Goal: Task Accomplishment & Management: Use online tool/utility

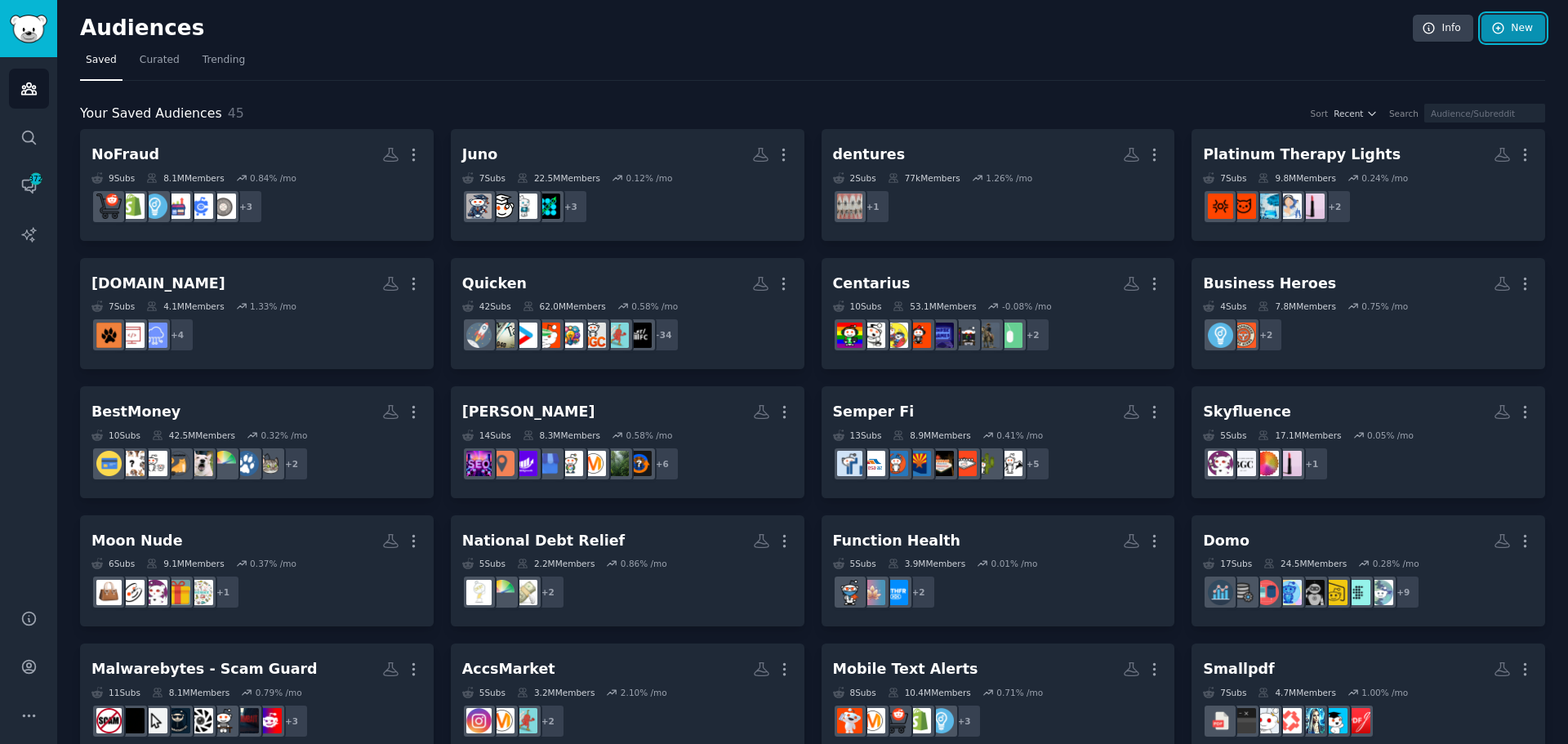
click at [1503, 28] on link "New" at bounding box center [1513, 29] width 63 height 28
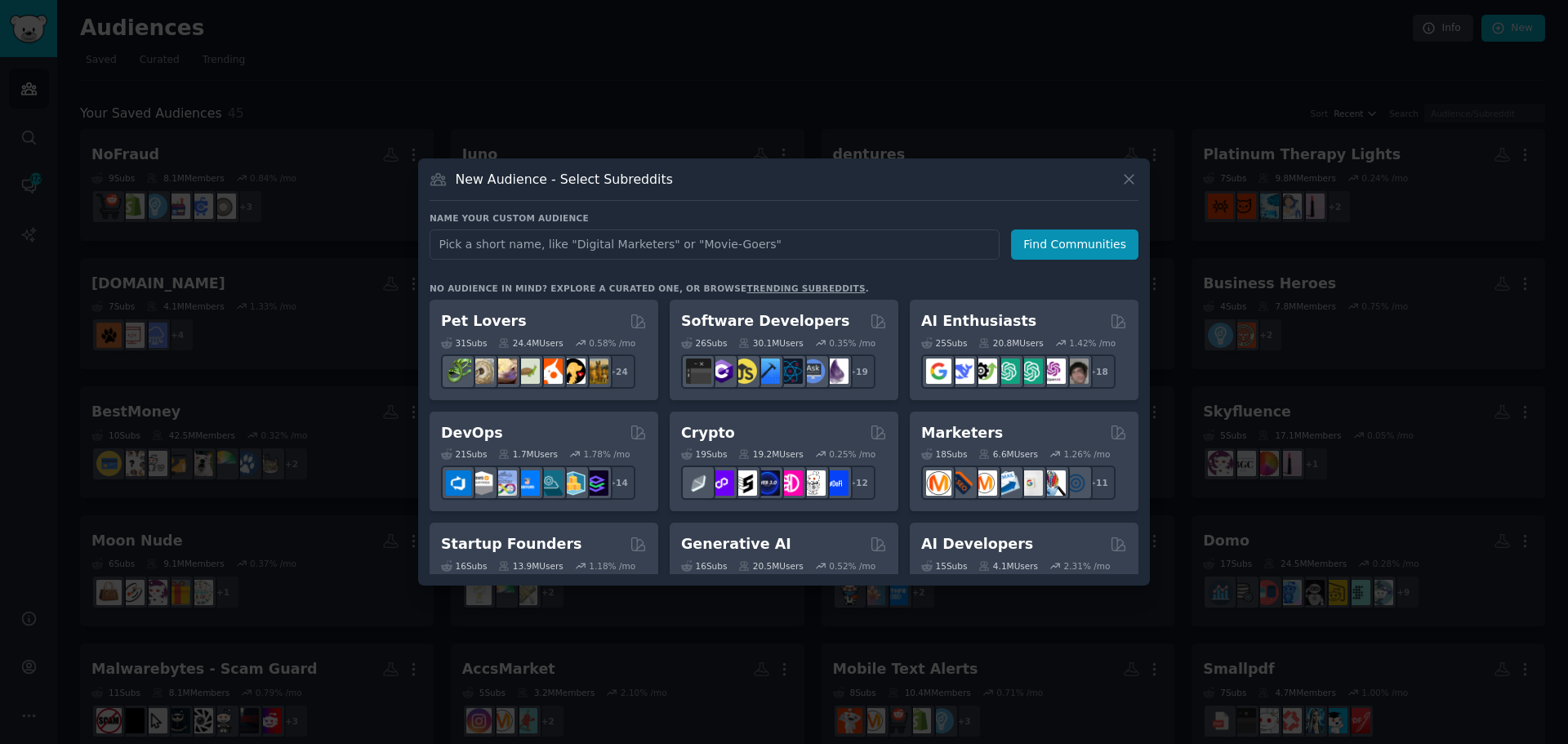
click at [773, 242] on input "text" at bounding box center [714, 245] width 570 height 30
type input "[URL]"
click at [1072, 242] on button "Find Communities" at bounding box center [1074, 245] width 128 height 30
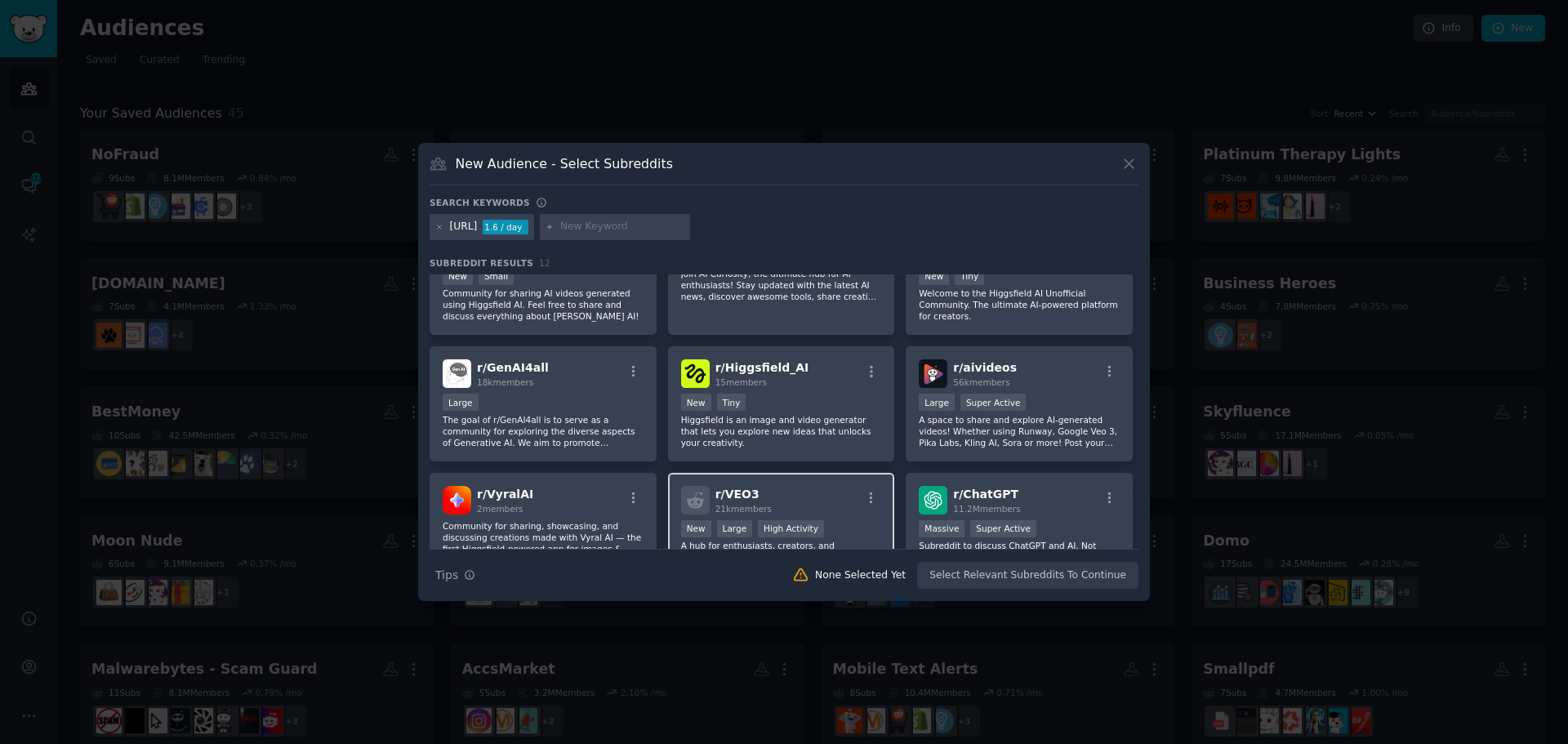
scroll to position [81, 0]
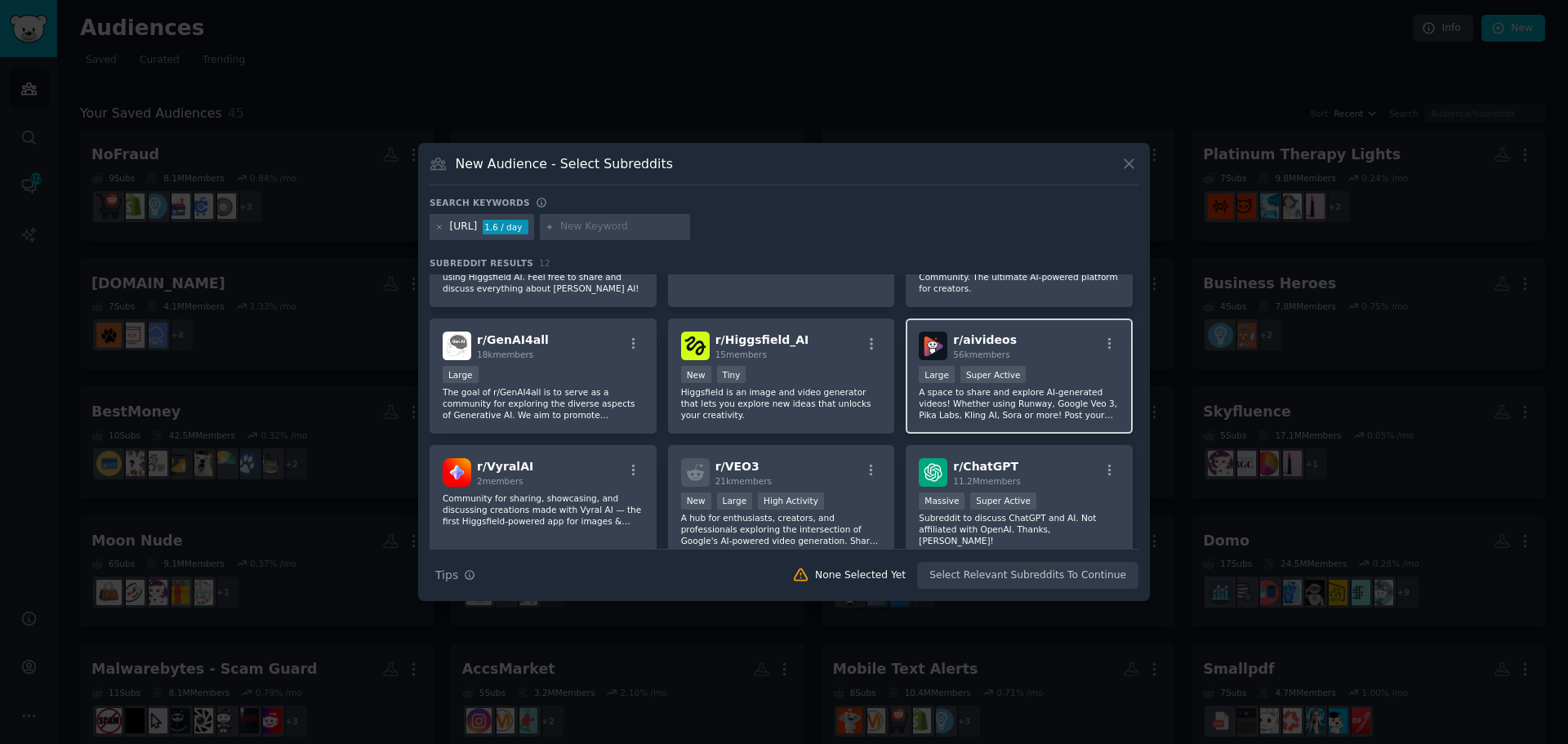
click at [1036, 378] on div "Large Super Active" at bounding box center [1019, 375] width 201 height 21
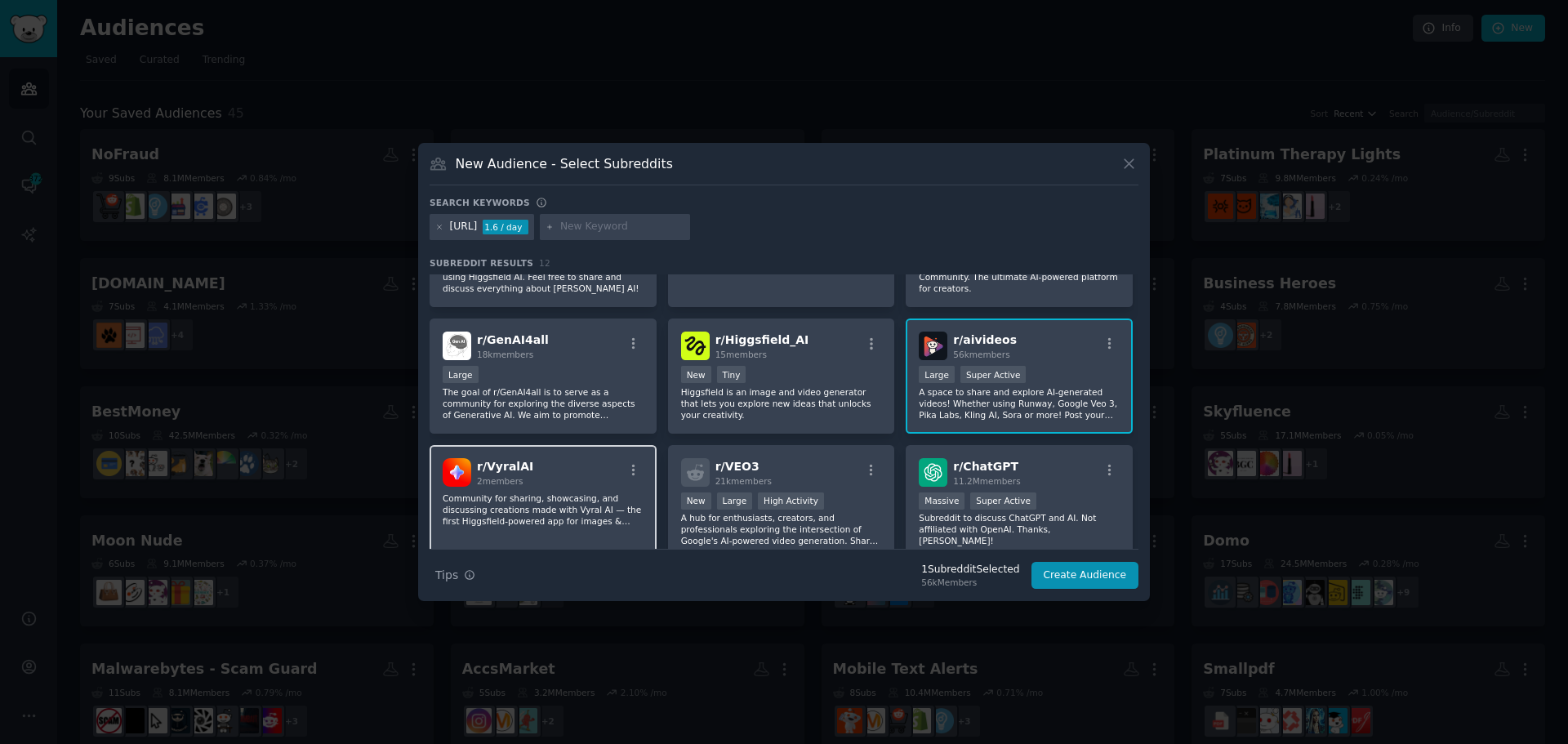
click at [573, 478] on div "r/ VyralAI 2 members" at bounding box center [543, 472] width 201 height 29
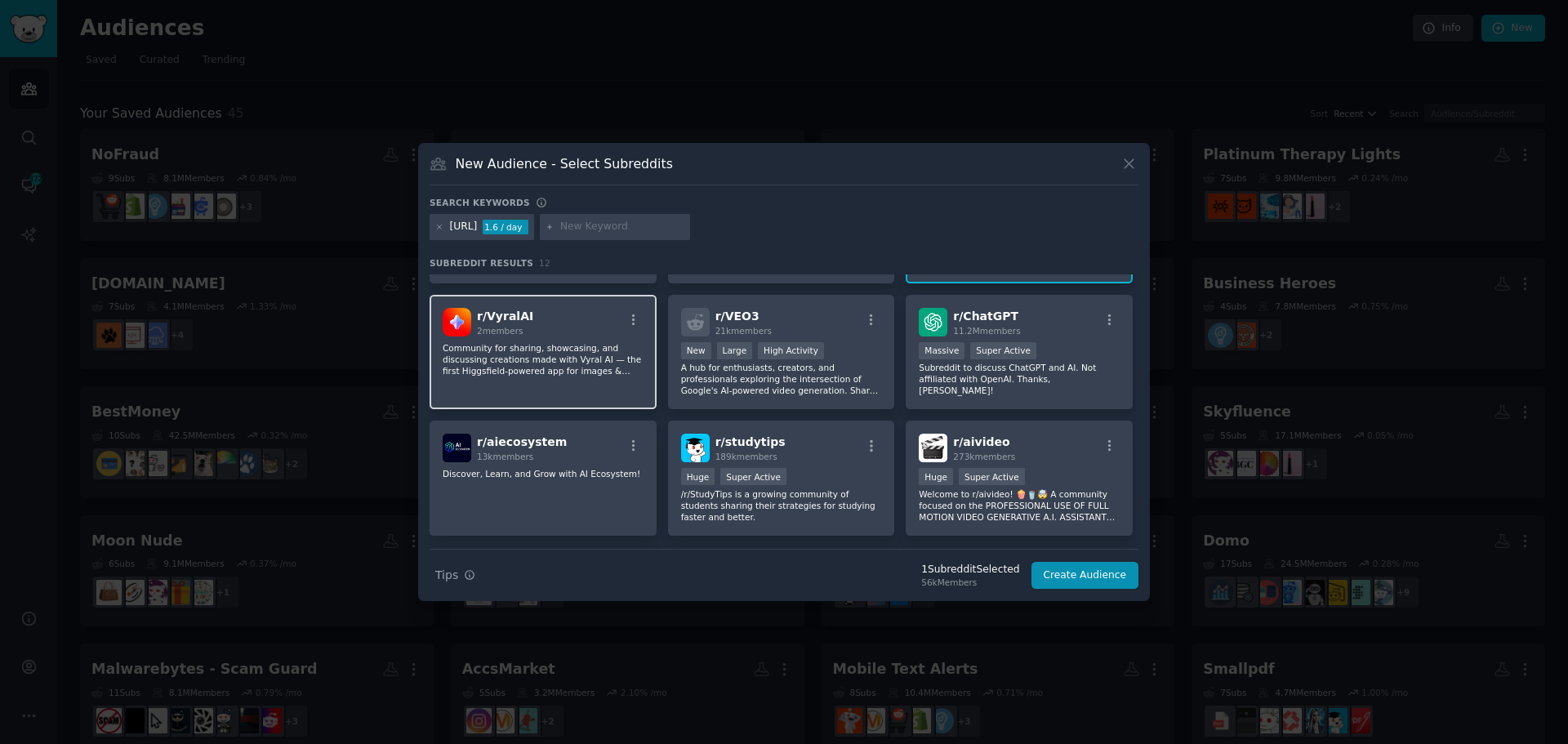
scroll to position [194, 0]
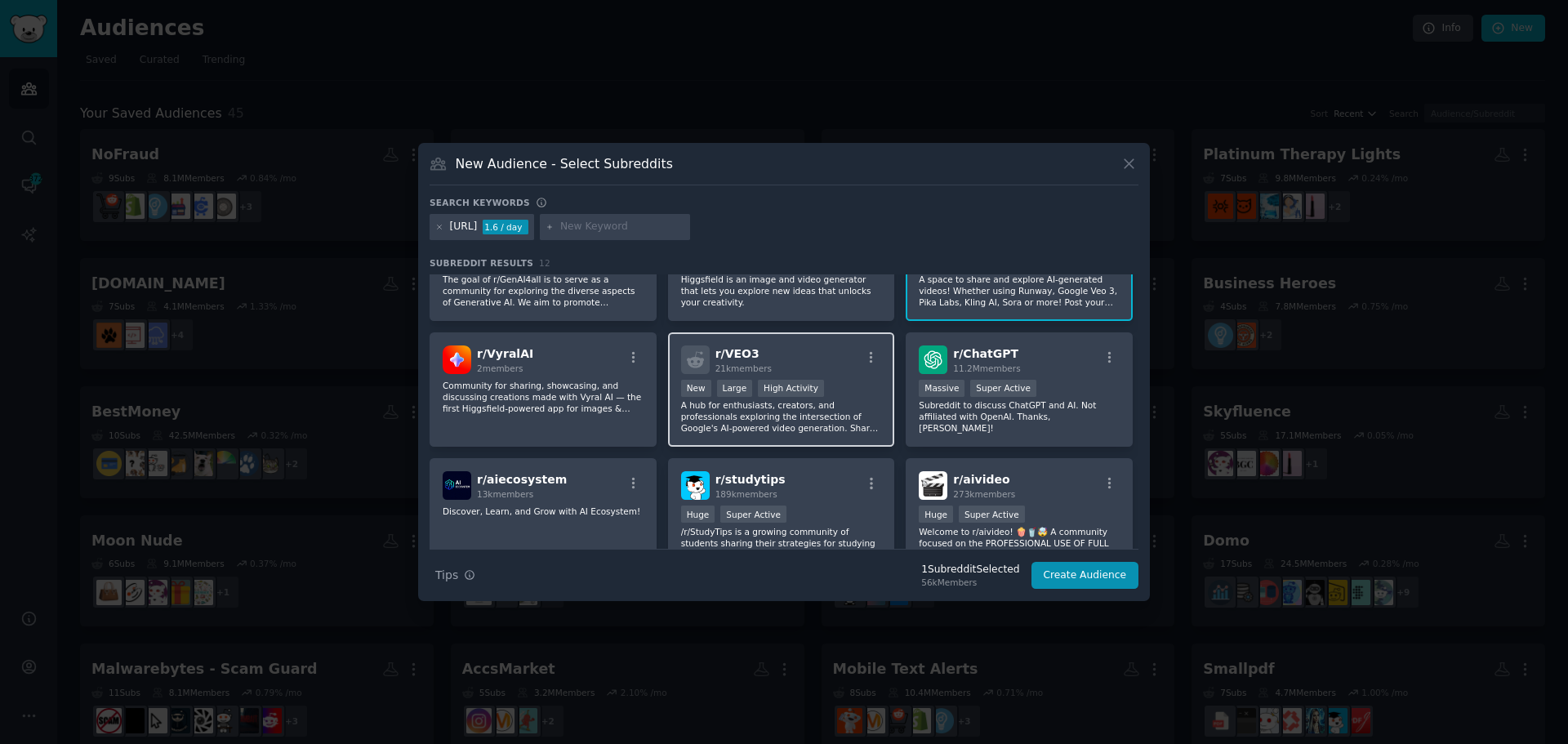
click at [849, 372] on div "r/ VEO3 21k members" at bounding box center [781, 360] width 201 height 29
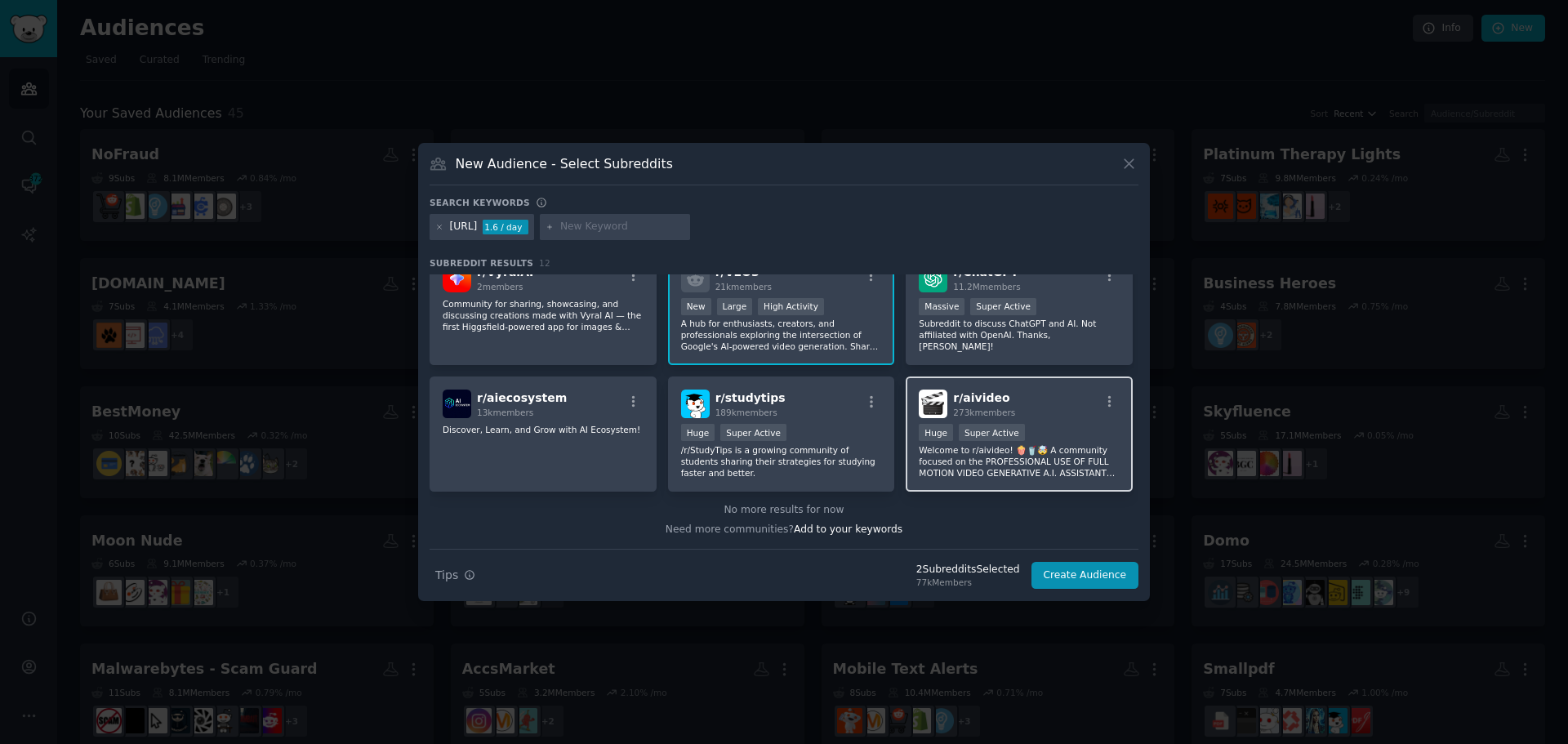
click at [960, 473] on p "Welcome to r/aivideo! 🍿🥤🤯 A community focused on the PROFESSIONAL USE OF FULL M…" at bounding box center [1019, 461] width 201 height 35
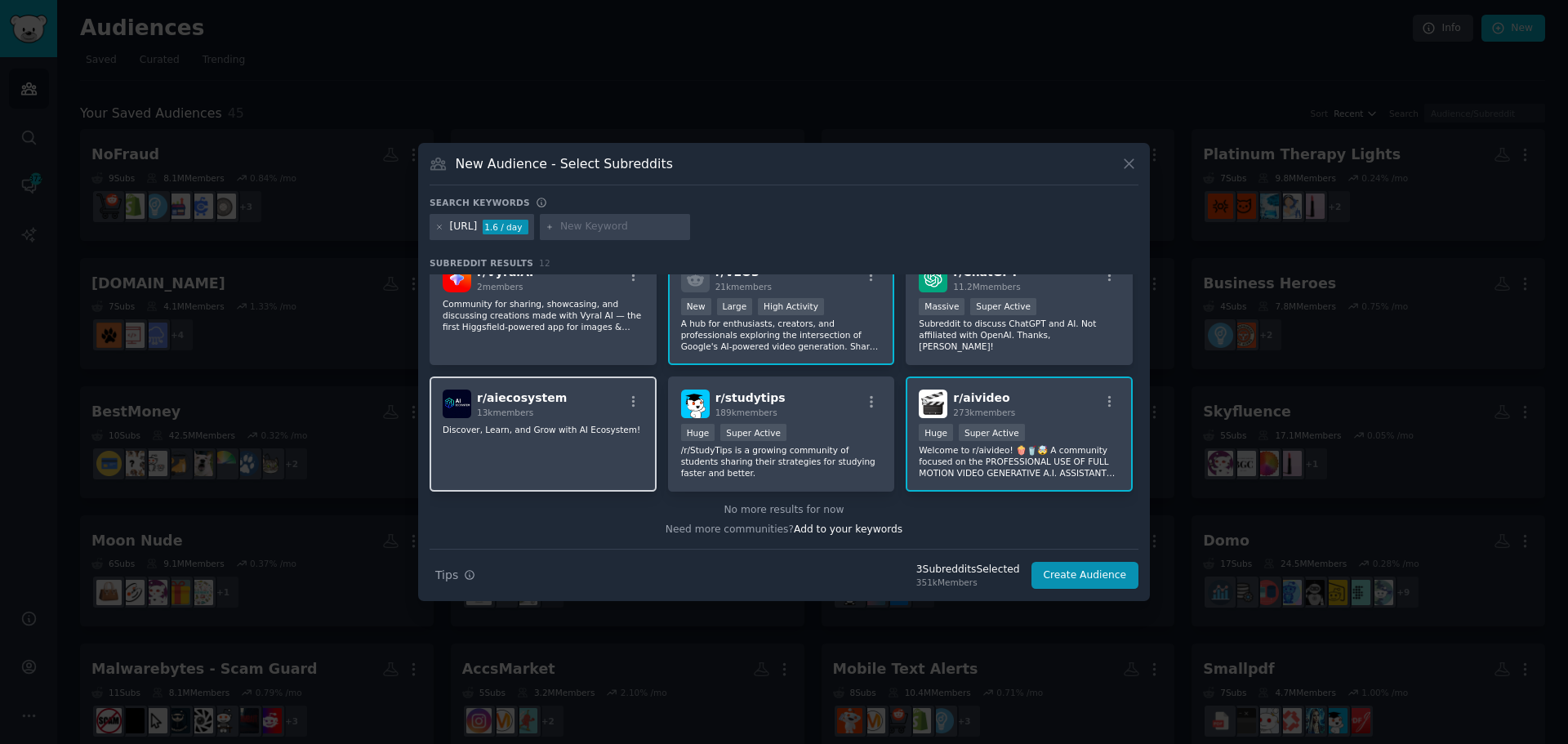
click at [567, 469] on div "r/ aiecosystem 13k members Discover, Learn, and Grow with AI Ecosystem!" at bounding box center [542, 434] width 227 height 115
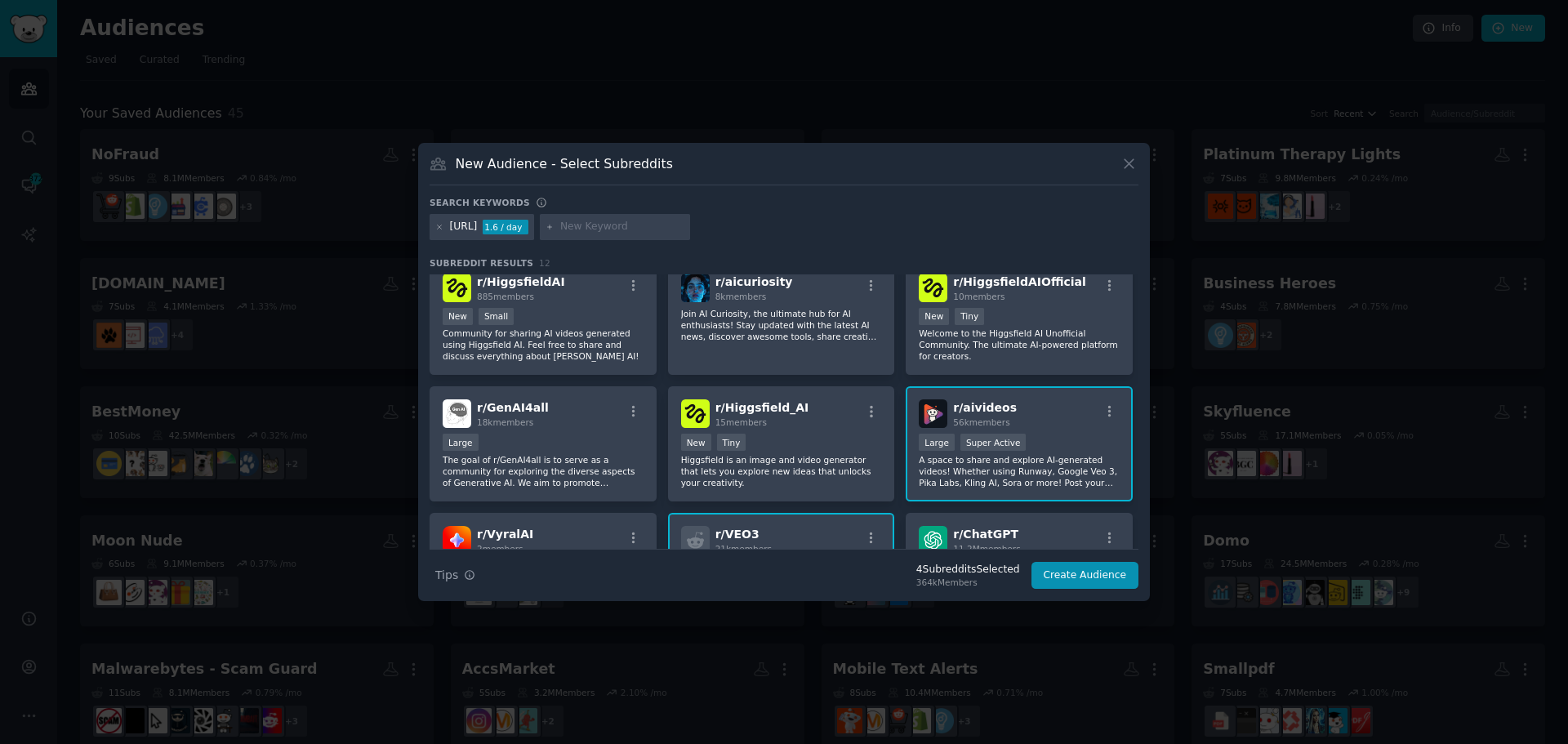
scroll to position [0, 0]
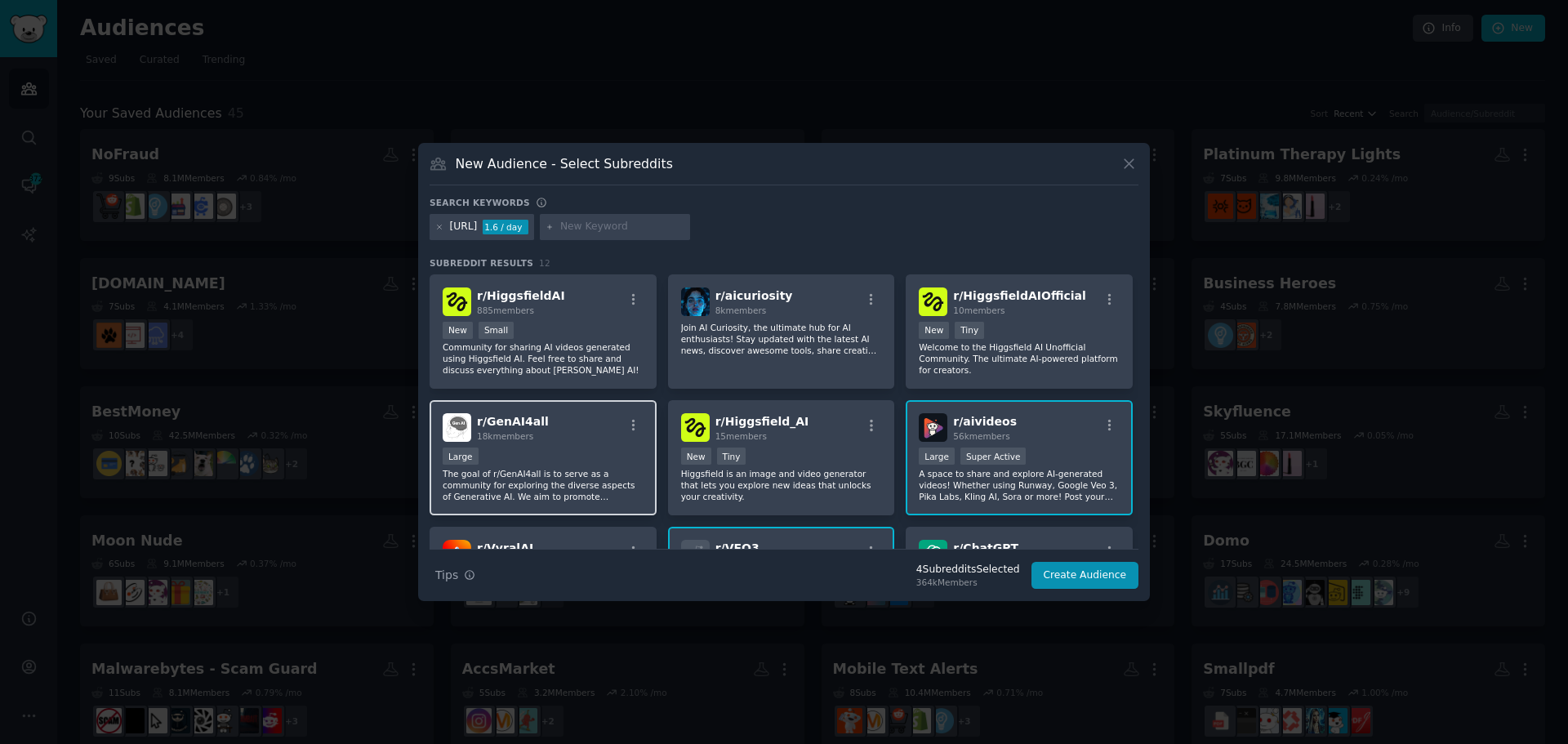
click at [564, 469] on p "The goal of r/GenAI4all is to serve as a community for exploring the diverse as…" at bounding box center [543, 484] width 201 height 35
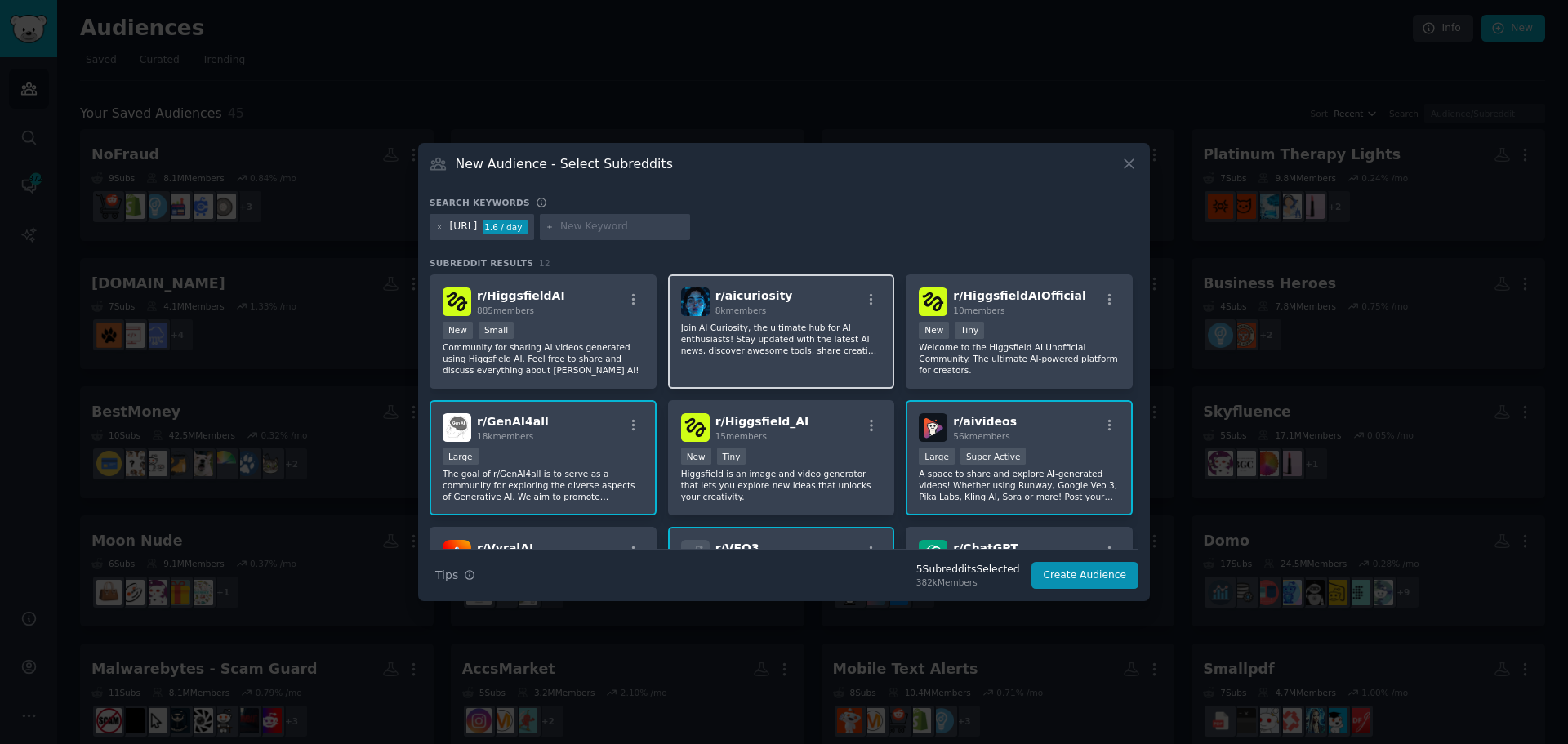
click at [797, 349] on p "Join AI Curiosity, the ultimate hub for AI enthusiasts! Stay updated with the l…" at bounding box center [781, 339] width 201 height 35
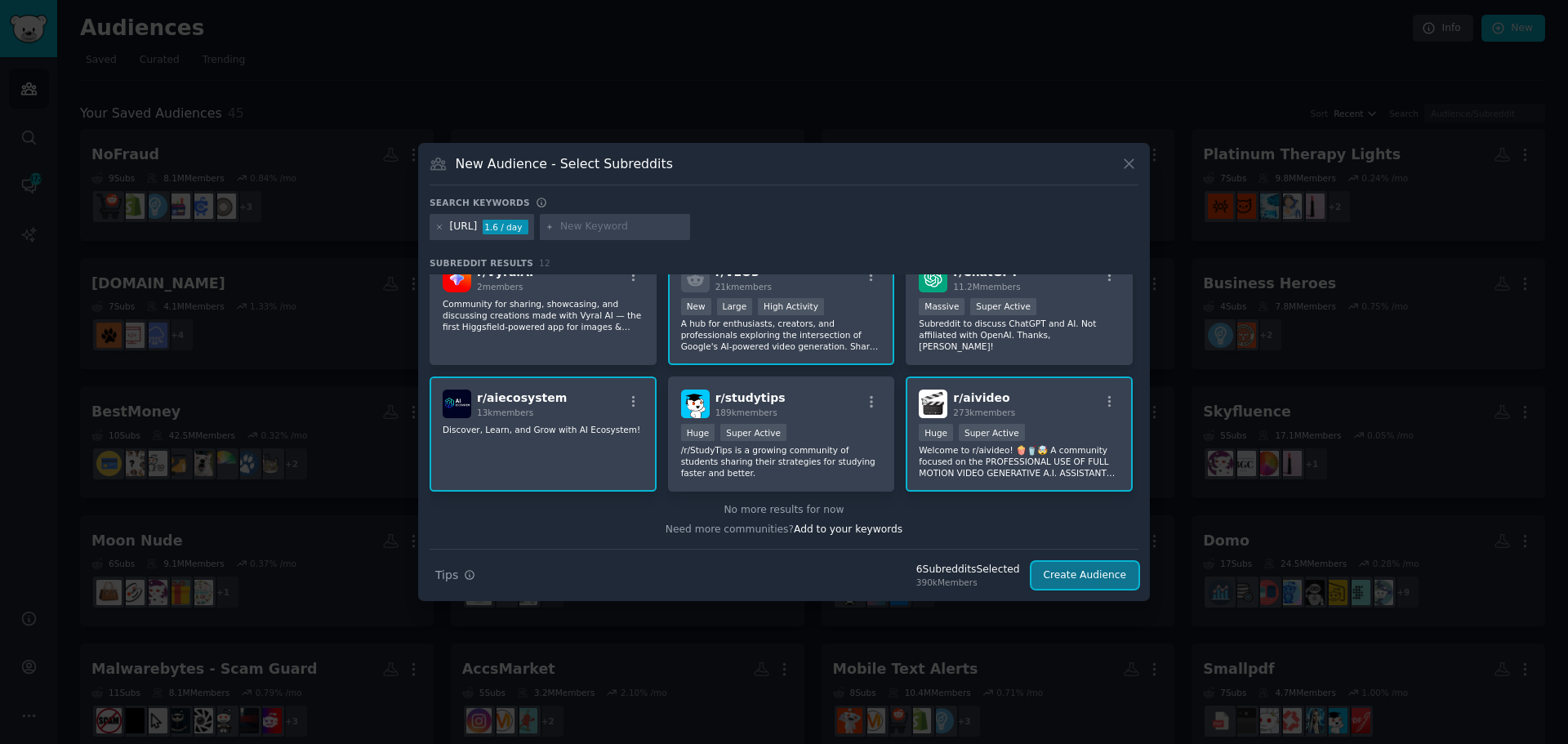
click at [1081, 578] on button "Create Audience" at bounding box center [1085, 576] width 108 height 28
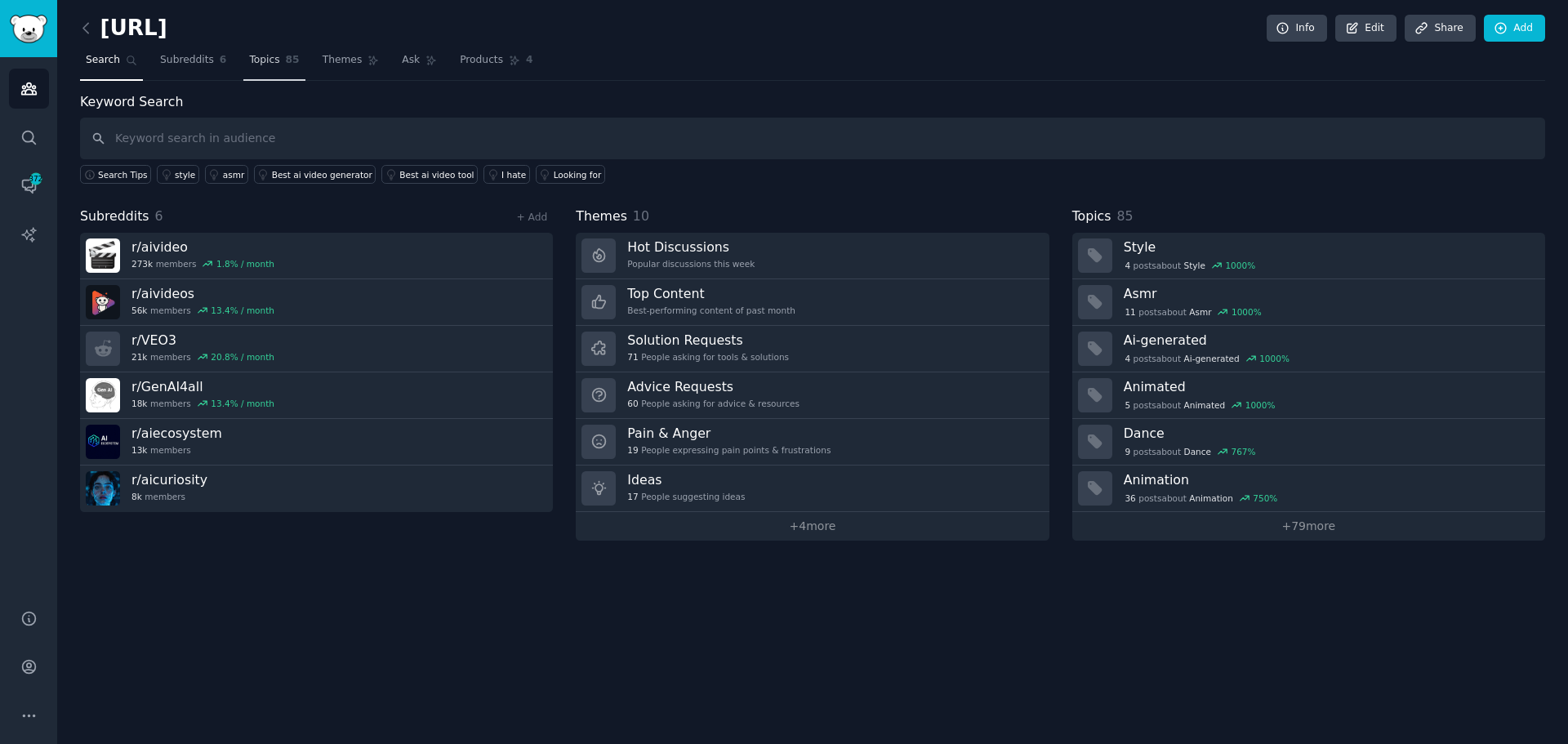
click at [285, 54] on span "85" at bounding box center [292, 60] width 14 height 15
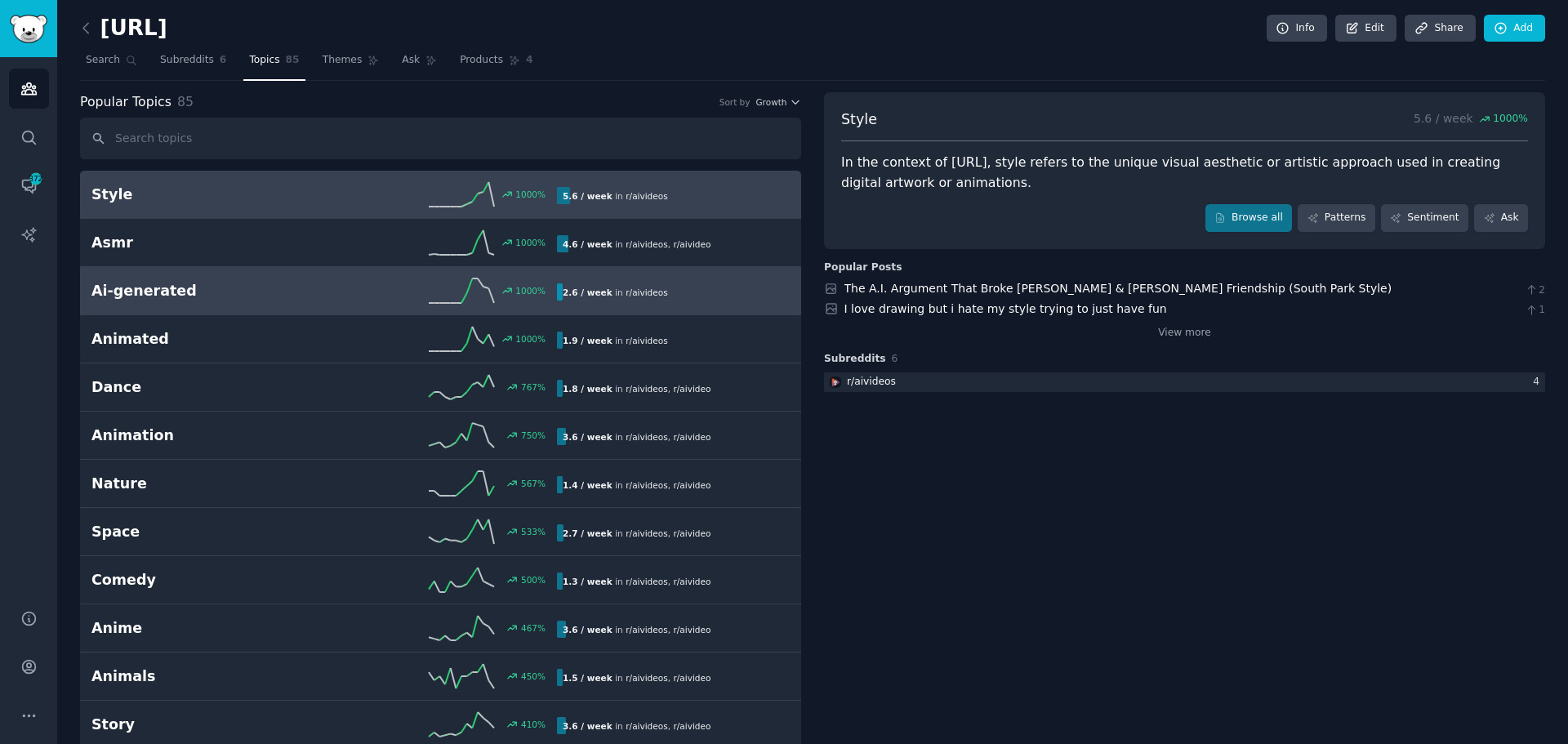
click at [278, 289] on h2 "Ai-generated" at bounding box center [207, 290] width 233 height 21
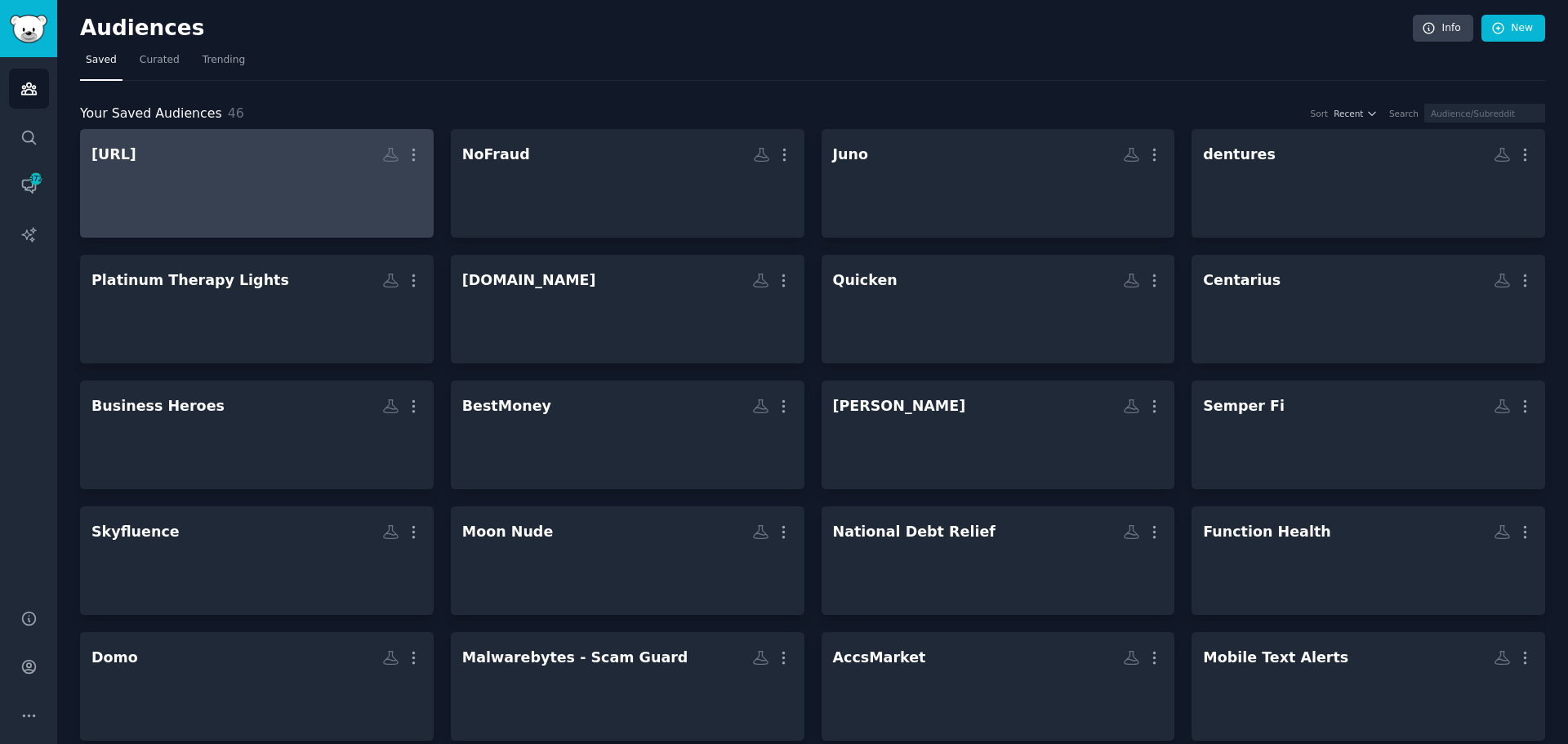
click at [217, 175] on div at bounding box center [257, 198] width 331 height 57
